Goal: Task Accomplishment & Management: Complete application form

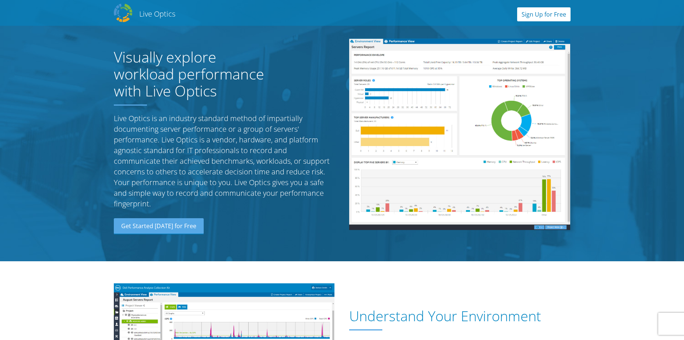
click at [541, 11] on link "Sign Up for Free" at bounding box center [543, 14] width 53 height 14
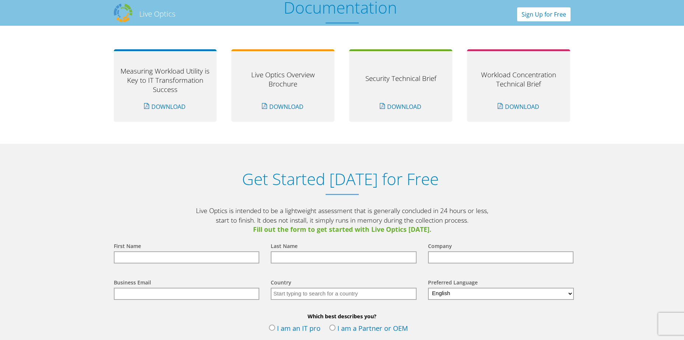
scroll to position [768, 0]
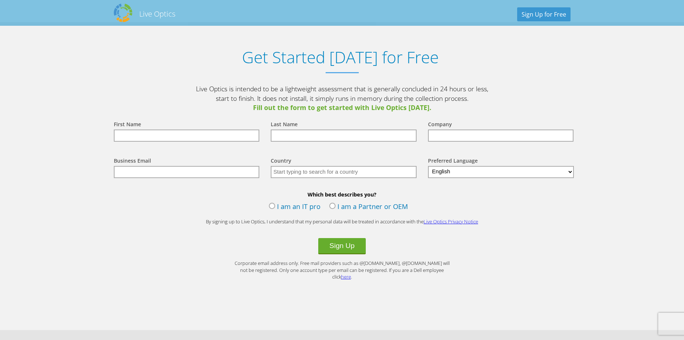
click at [187, 138] on input "text" at bounding box center [187, 136] width 146 height 12
type input "[PERSON_NAME]"
type input "Silk"
type input "MCL"
type input "[EMAIL_ADDRESS][DOMAIN_NAME]"
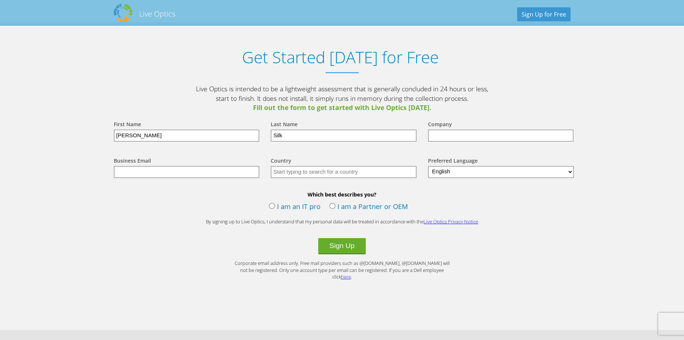
type input "[GEOGRAPHIC_DATA]"
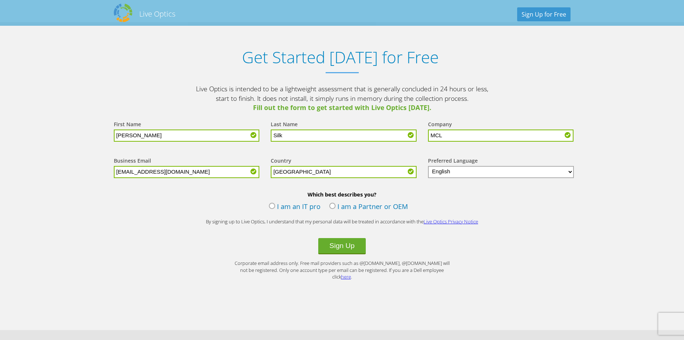
click at [286, 206] on label "I am an IT pro" at bounding box center [295, 207] width 52 height 11
click at [0, 0] on input "I am an IT pro" at bounding box center [0, 0] width 0 height 0
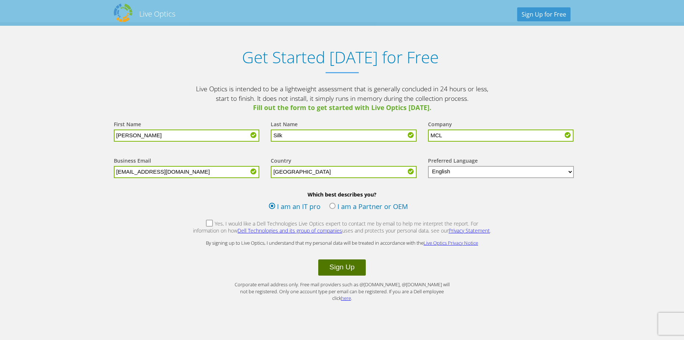
click at [354, 266] on button "Sign Up" at bounding box center [341, 268] width 47 height 16
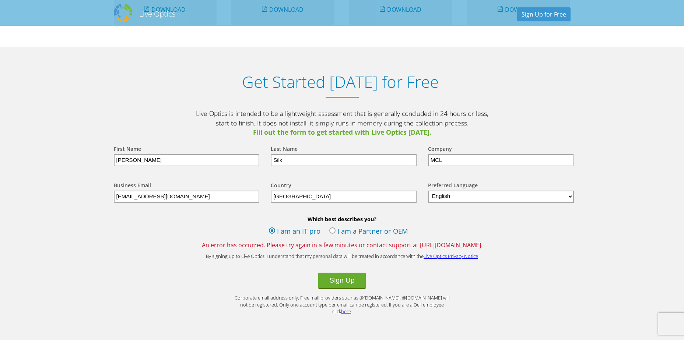
scroll to position [773, 0]
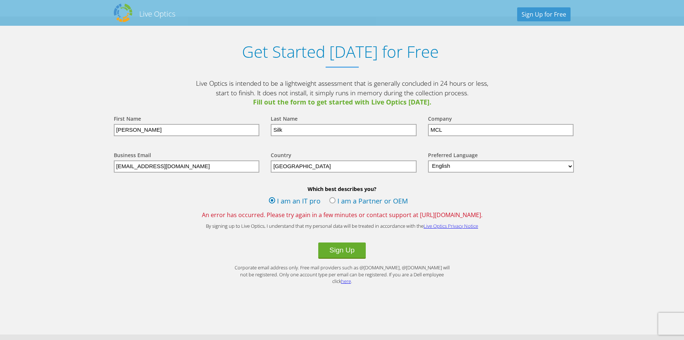
drag, startPoint x: 494, startPoint y: 215, endPoint x: 194, endPoint y: 217, distance: 300.5
click at [194, 217] on span "An error has occurred. Please try again in a few minutes or contact support at …" at bounding box center [341, 215] width 471 height 8
drag, startPoint x: 194, startPoint y: 217, endPoint x: 198, endPoint y: 215, distance: 4.2
copy span "An error has occurred. Please try again in a few minutes or contact support at …"
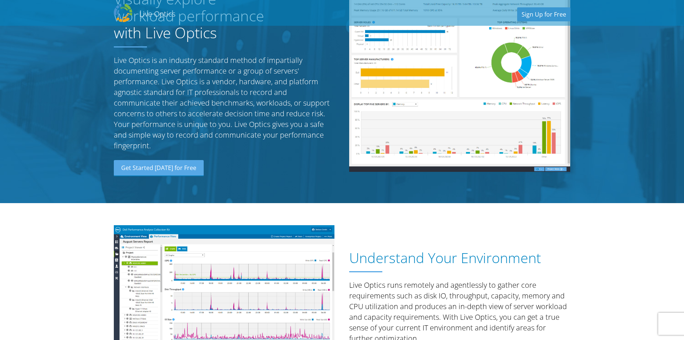
scroll to position [0, 0]
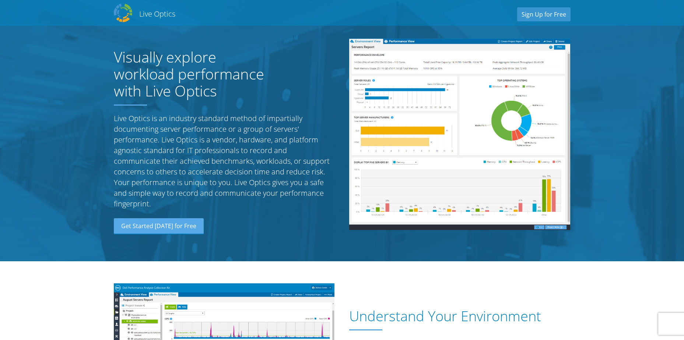
scroll to position [768, 0]
